Goal: Task Accomplishment & Management: Manage account settings

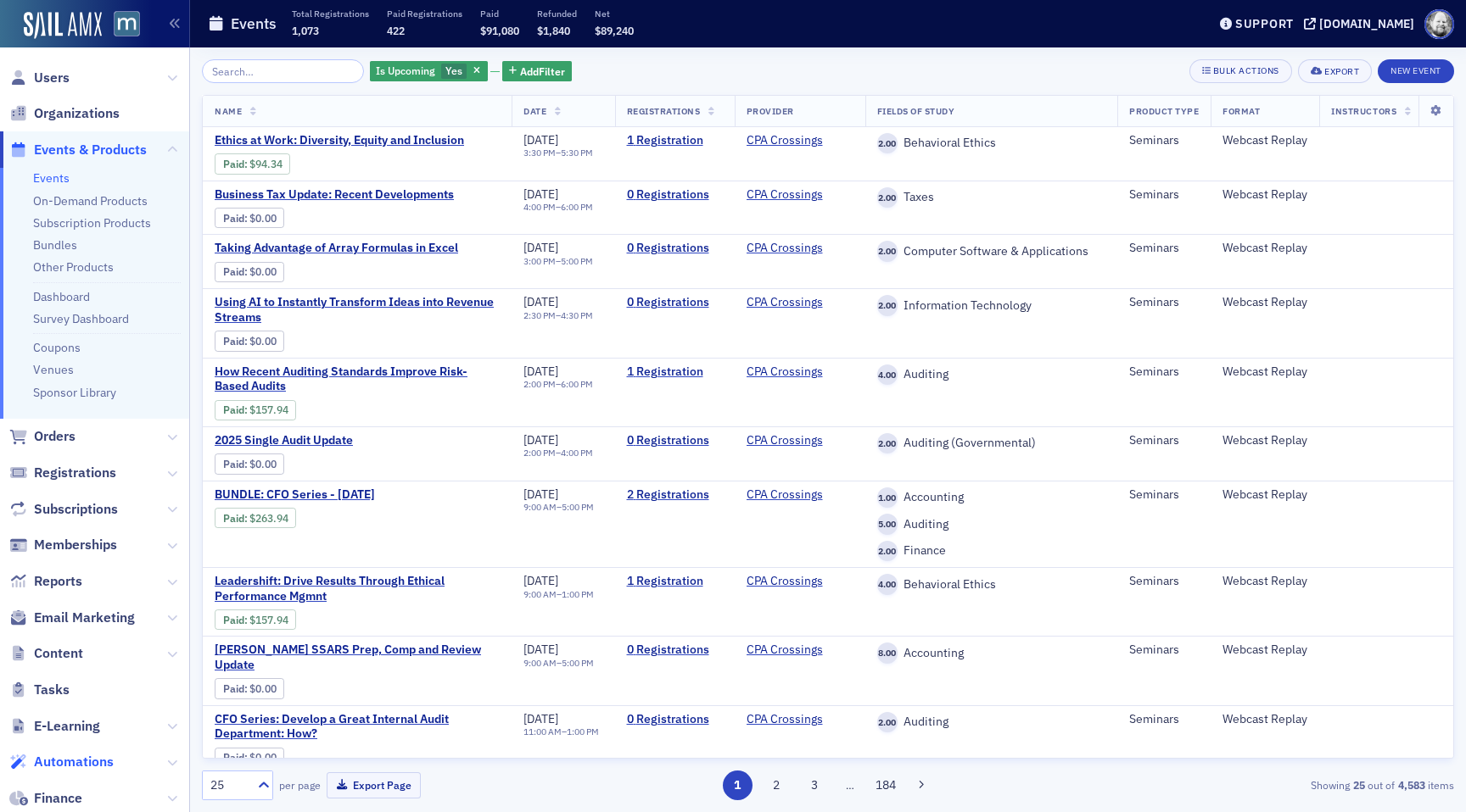
scroll to position [257, 0]
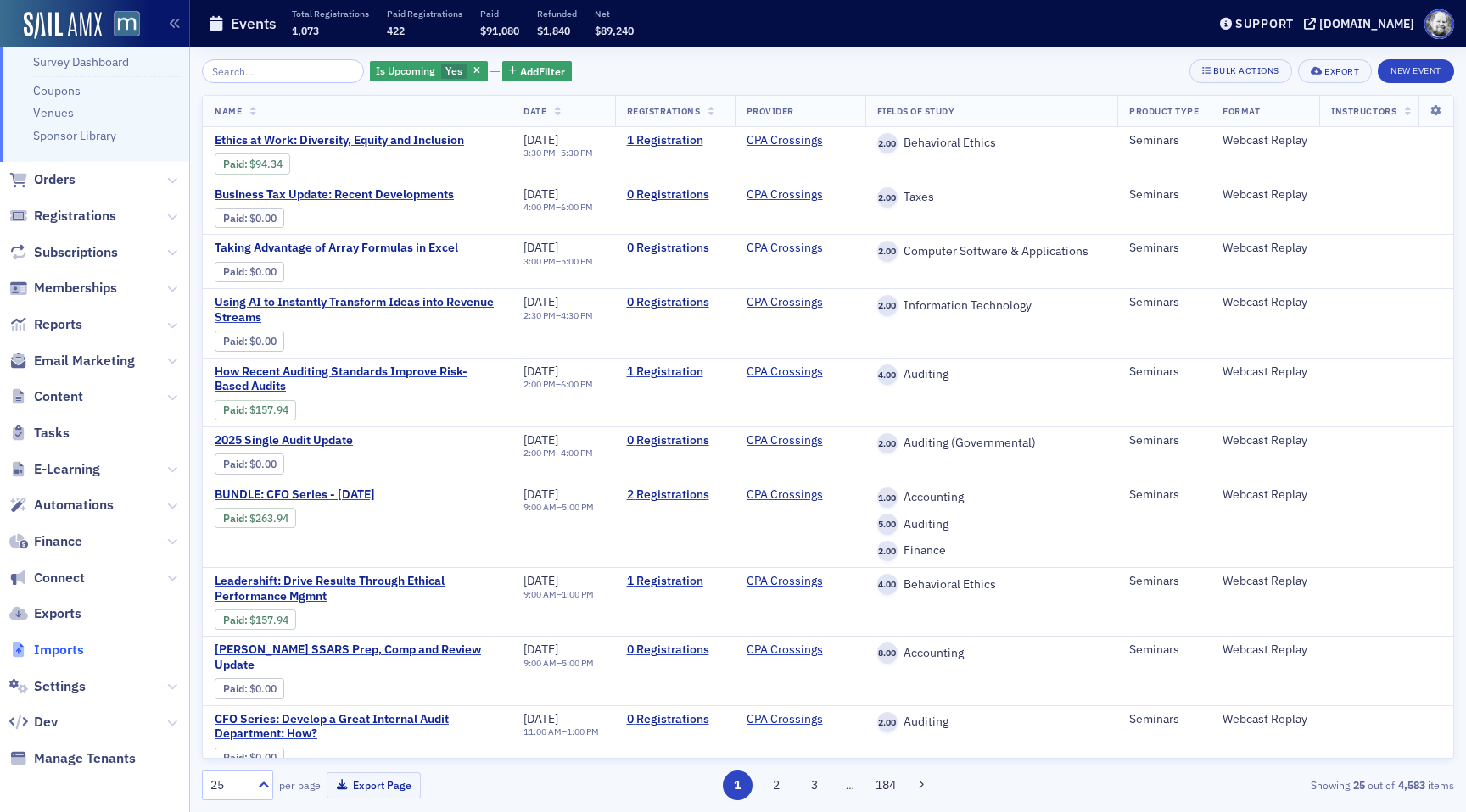
click at [54, 645] on span "Imports" at bounding box center [58, 650] width 50 height 18
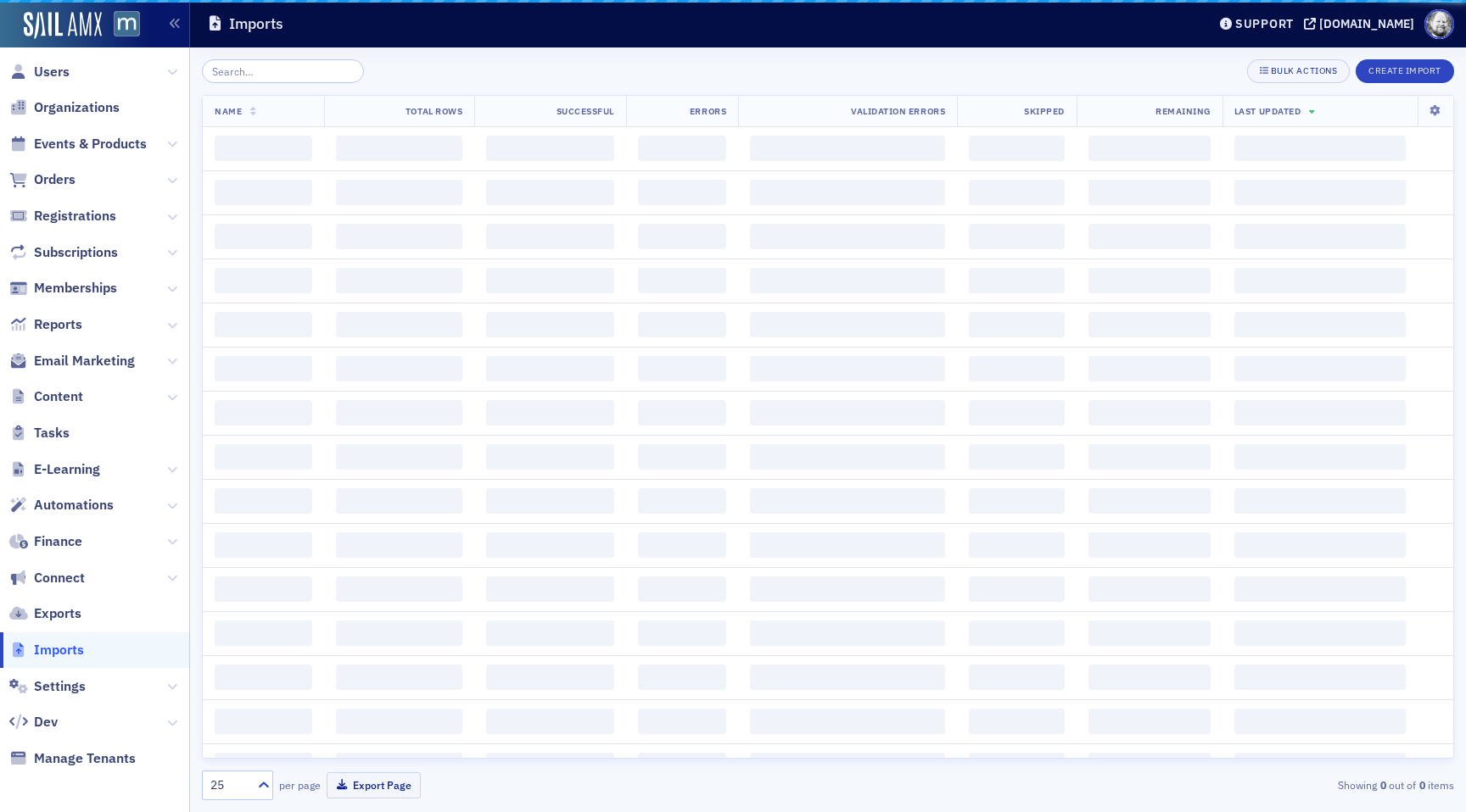
scroll to position [6, 0]
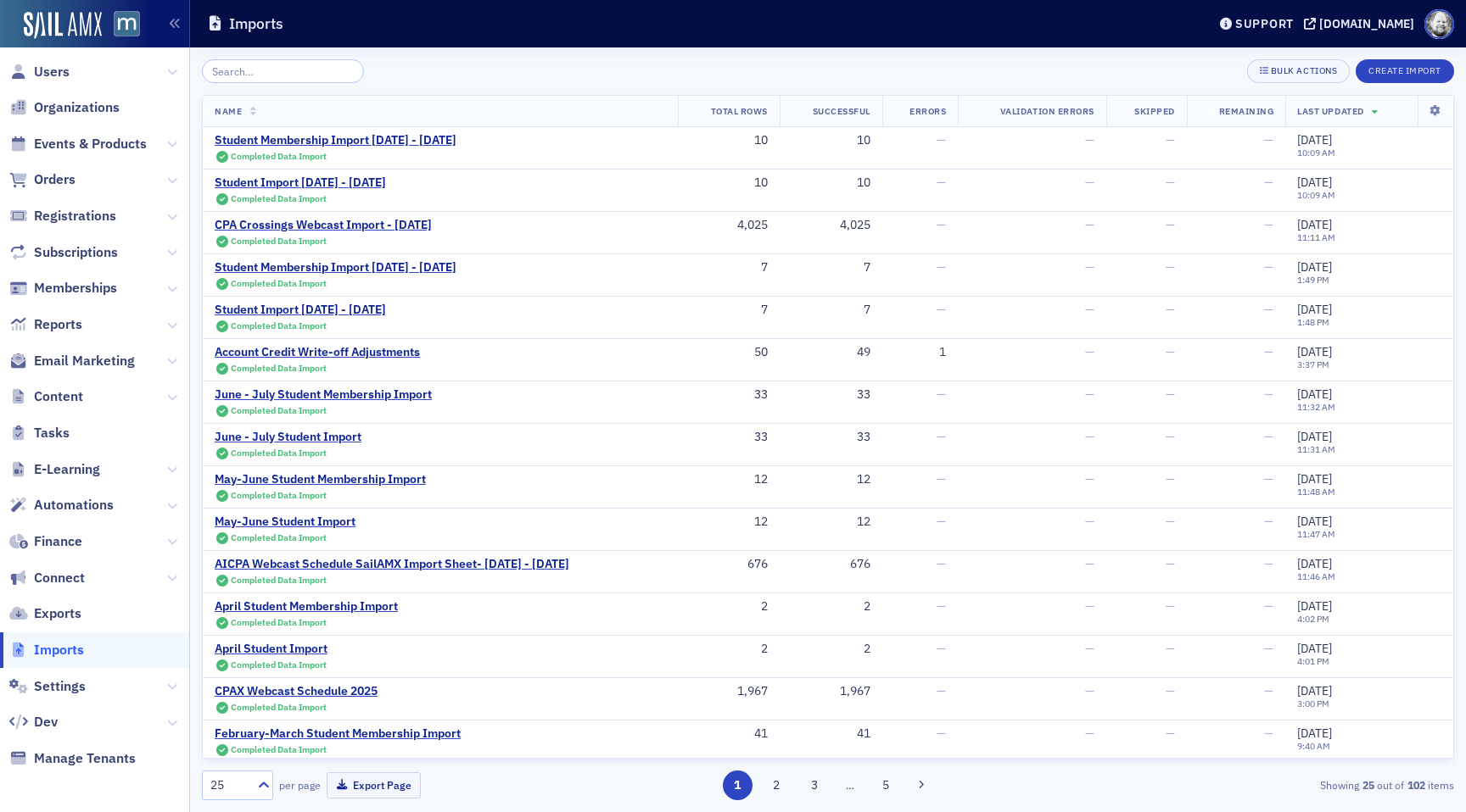
click at [256, 70] on input "search" at bounding box center [282, 71] width 162 height 23
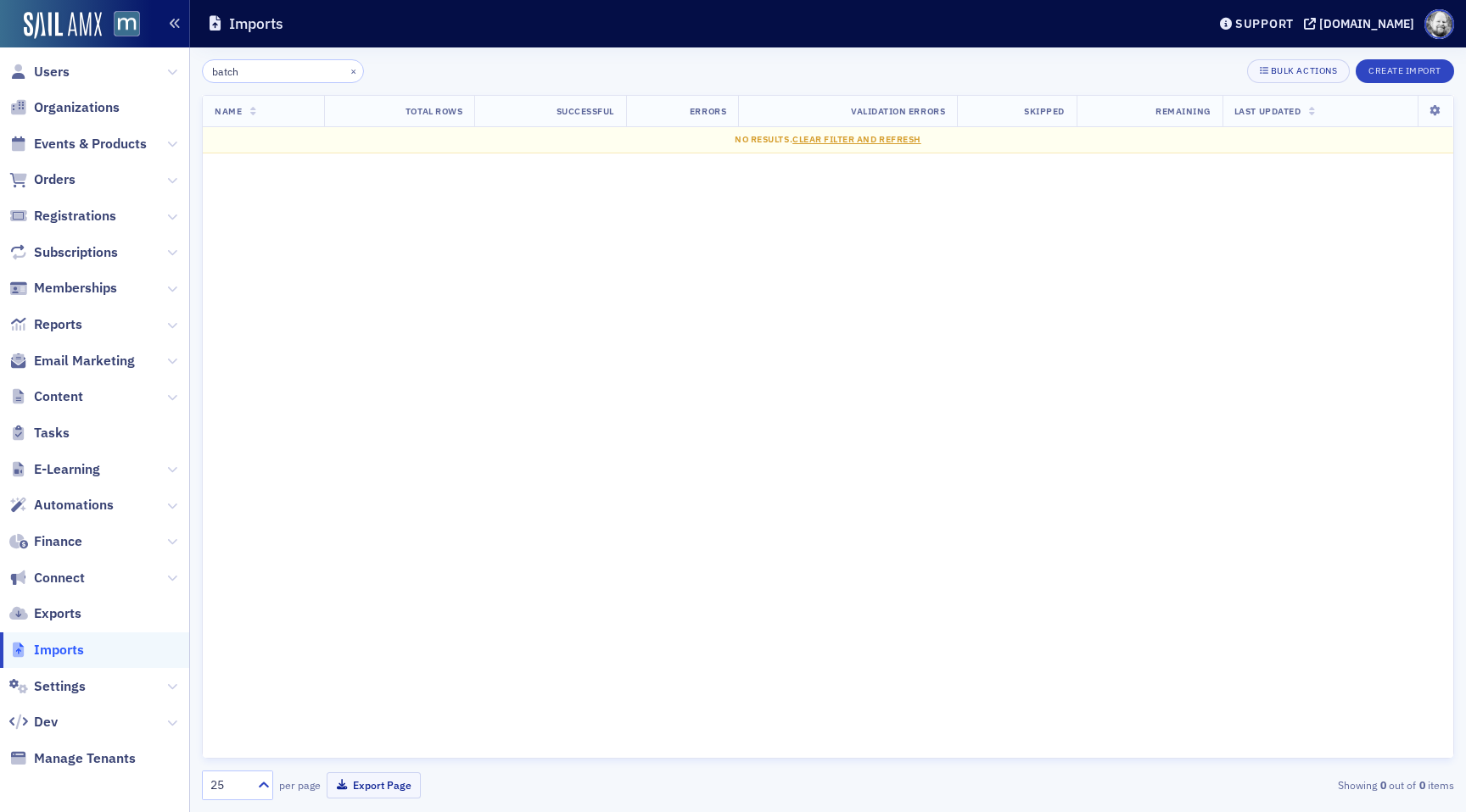
type input "batch"
